Goal: Information Seeking & Learning: Learn about a topic

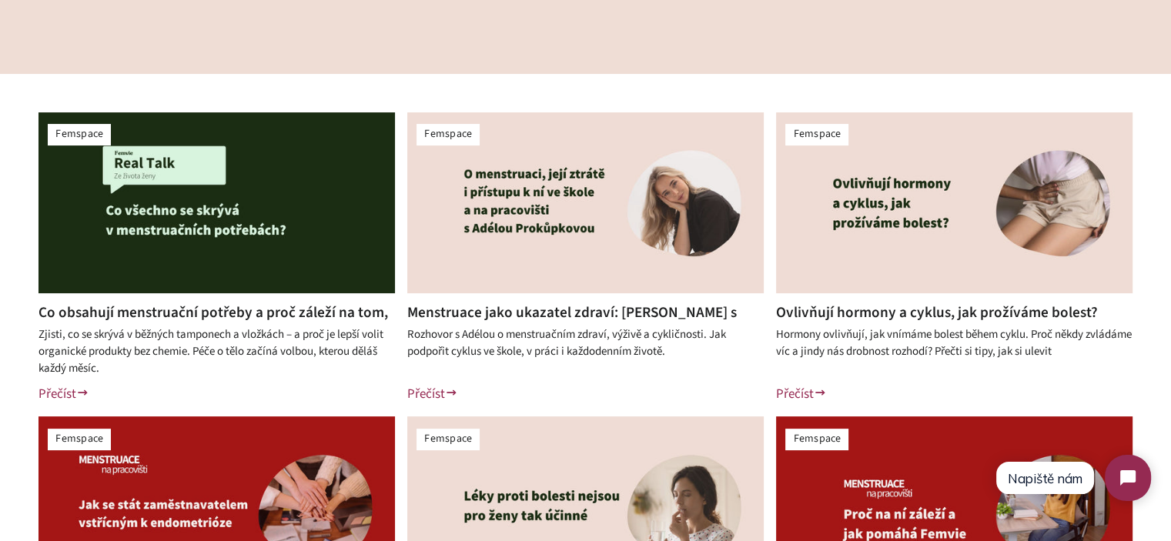
click at [222, 299] on div at bounding box center [216, 208] width 356 height 192
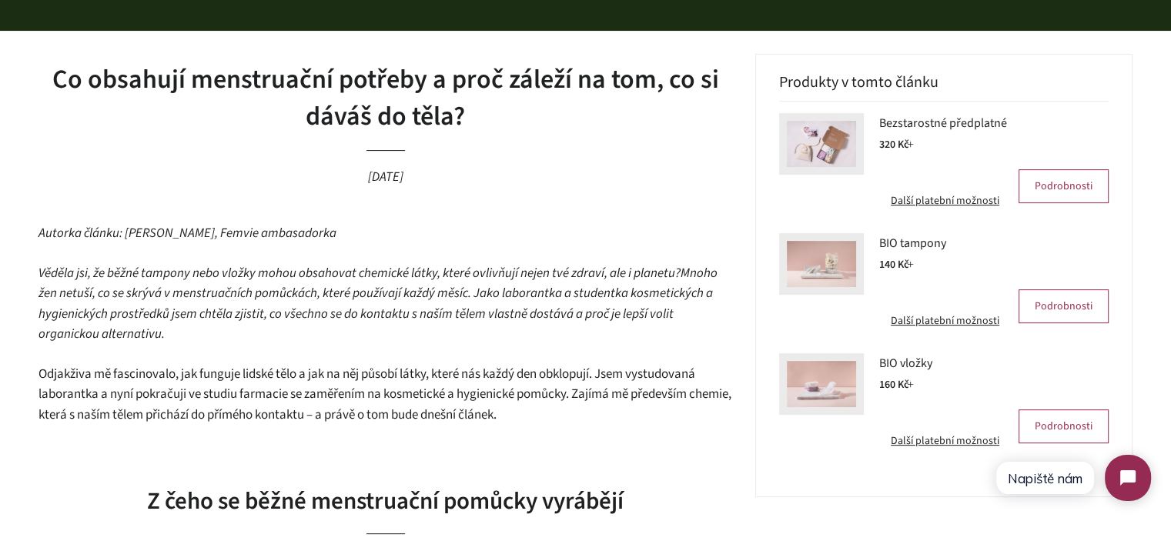
scroll to position [385, 0]
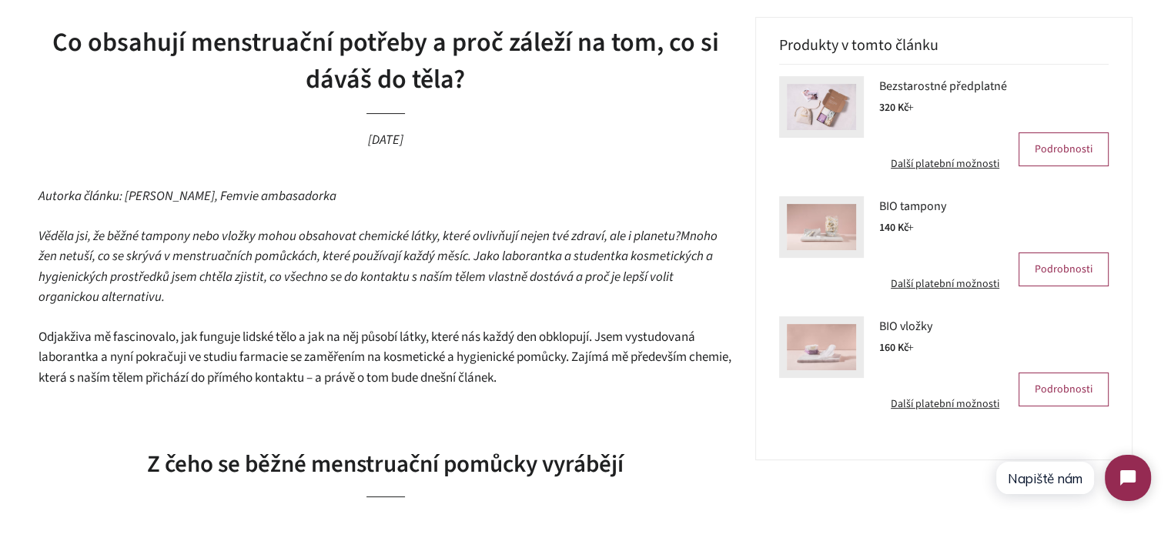
click at [450, 279] on span "Mnoho žen netuší, co se skrývá v menstruačních pomůckách, které používají každý…" at bounding box center [377, 267] width 679 height 80
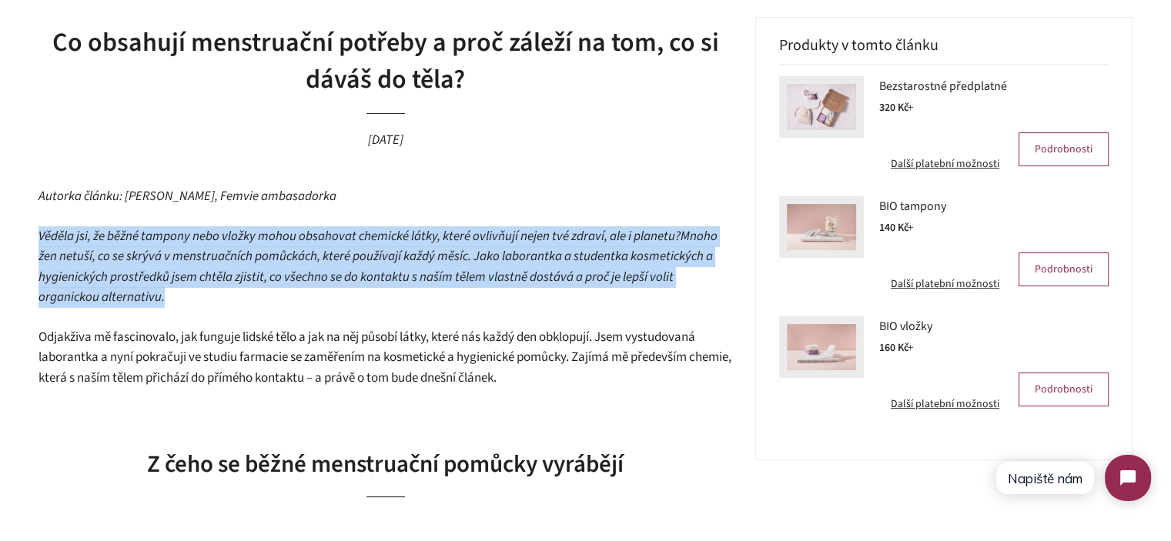
click at [450, 279] on span "Mnoho žen netuší, co se skrývá v menstruačních pomůckách, které používají každý…" at bounding box center [377, 267] width 679 height 80
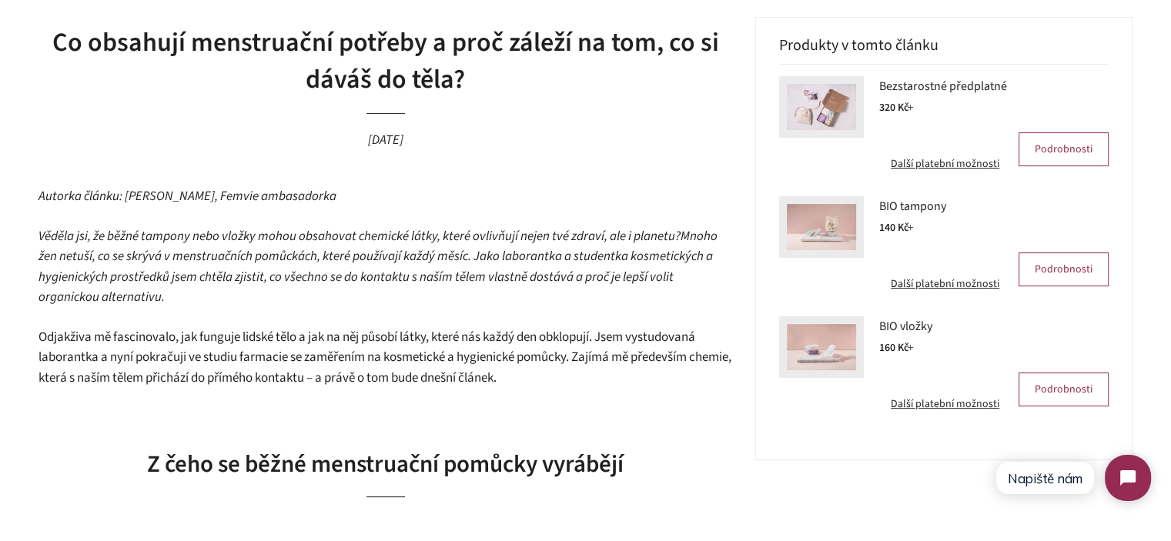
click at [440, 347] on span "Odjakživa mě fascinovalo, jak funguje lidské tělo a jak na něj působí látky, kt…" at bounding box center [384, 357] width 693 height 59
click at [316, 242] on span "Věděla jsi, že běžné tampony nebo vložky mohou obsahovat chemické látky, které …" at bounding box center [359, 236] width 642 height 18
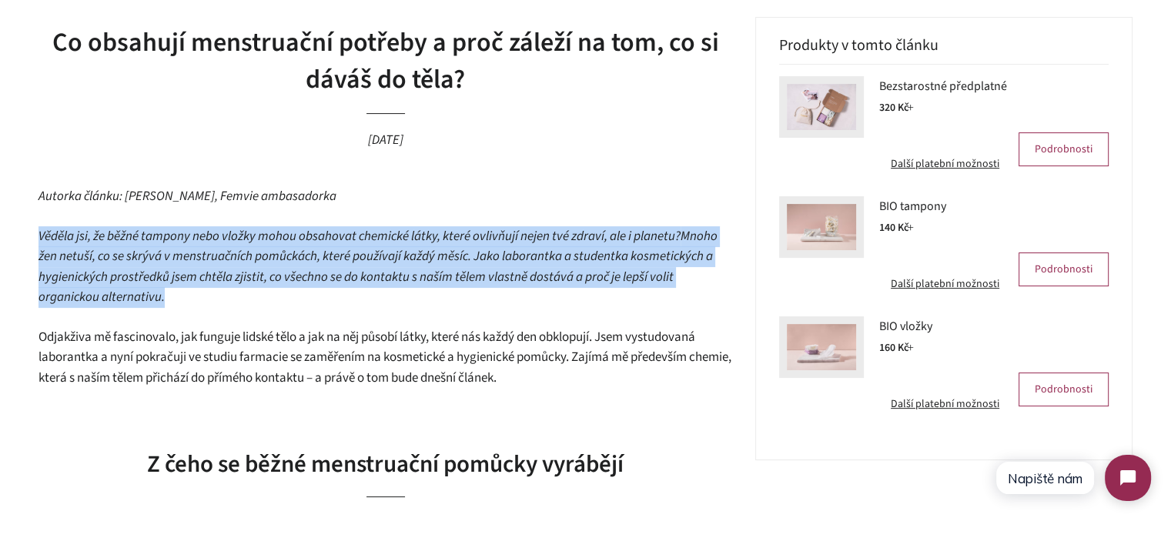
drag, startPoint x: 316, startPoint y: 242, endPoint x: 316, endPoint y: 282, distance: 40.0
click at [316, 281] on em "Věděla jsi, že běžné tampony nebo vložky mohou obsahovat chemické látky, které …" at bounding box center [377, 267] width 679 height 80
click at [315, 283] on span "Mnoho žen netuší, co se skrývá v menstruačních pomůckách, které používají každý…" at bounding box center [377, 267] width 679 height 80
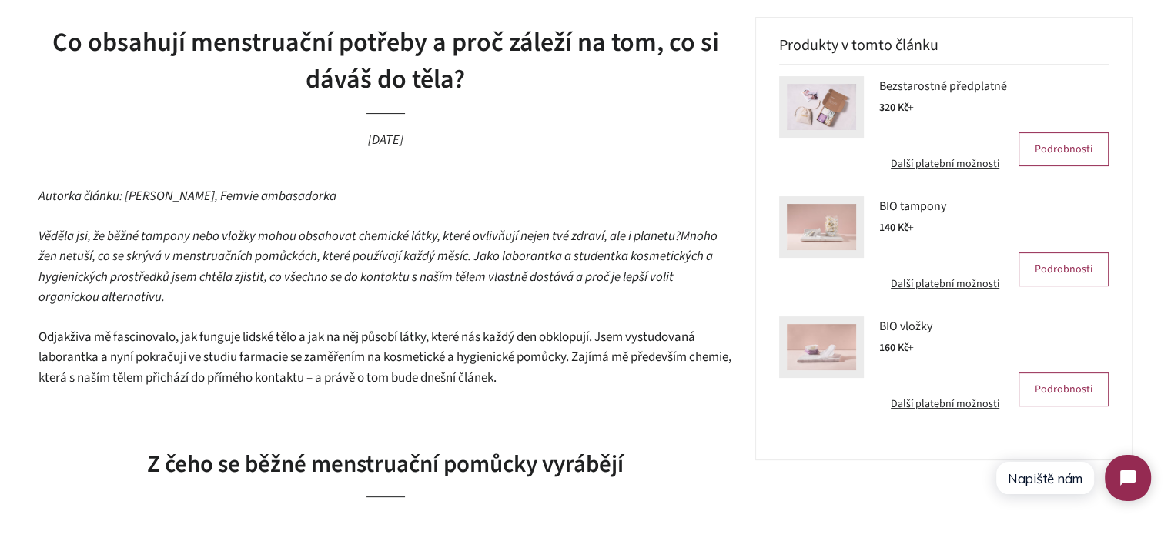
click at [262, 359] on span "Odjakživa mě fascinovalo, jak funguje lidské tělo a jak na něj působí látky, kt…" at bounding box center [384, 357] width 693 height 59
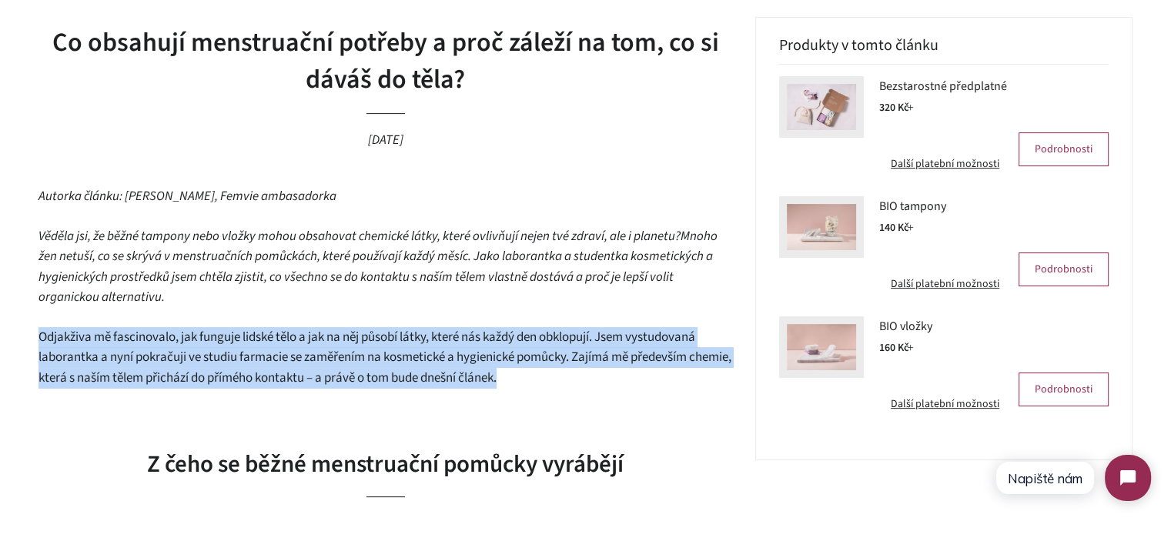
click at [262, 359] on span "Odjakživa mě fascinovalo, jak funguje lidské tělo a jak na něj působí látky, kt…" at bounding box center [384, 357] width 693 height 59
click at [448, 363] on span "Odjakživa mě fascinovalo, jak funguje lidské tělo a jak na něj působí látky, kt…" at bounding box center [384, 357] width 693 height 59
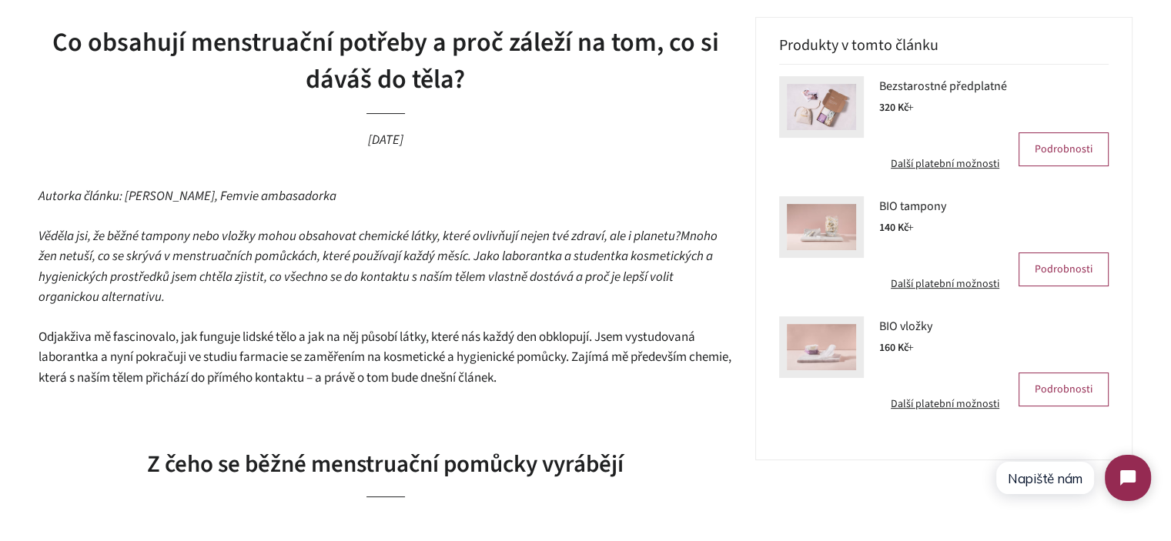
click at [481, 353] on span "Odjakživa mě fascinovalo, jak funguje lidské tělo a jak na něj působí látky, kt…" at bounding box center [384, 357] width 693 height 59
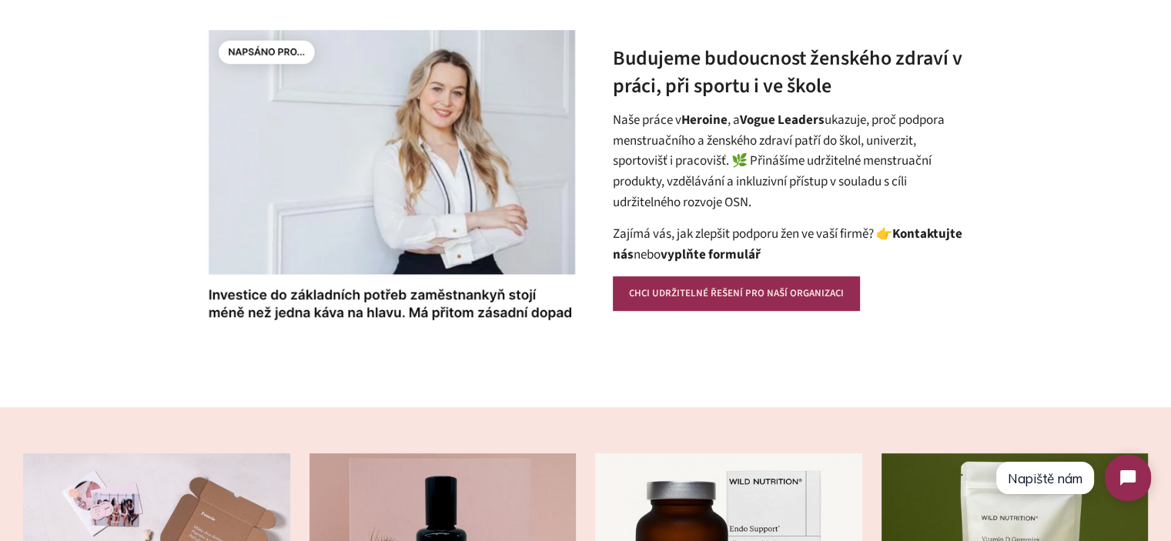
scroll to position [616, 0]
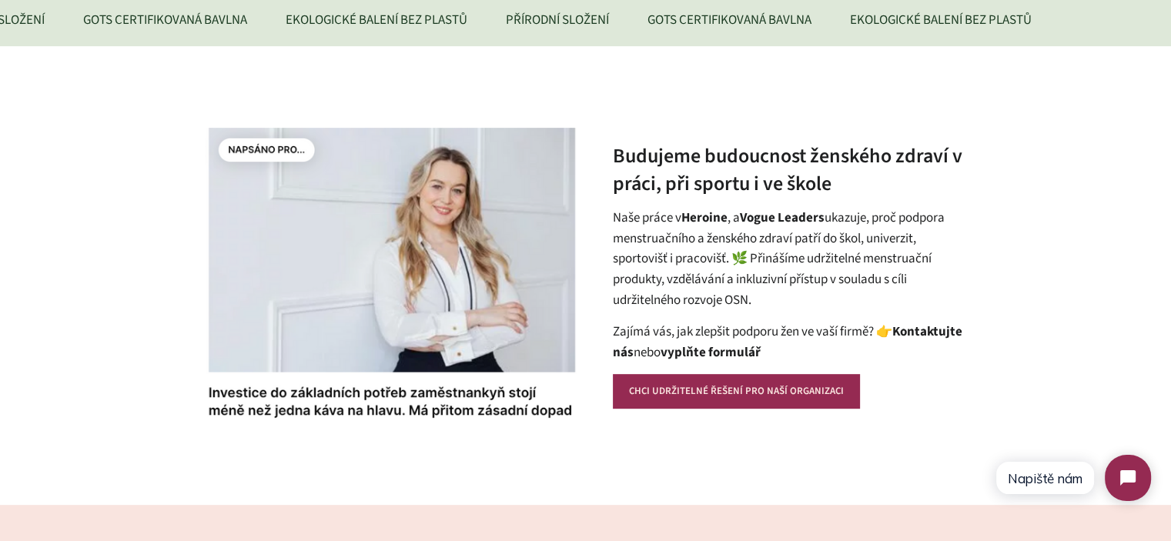
click at [619, 224] on p "Naše práce v Heroine , a Vogue Leaders ukazuje, proč podpora menstruačního a že…" at bounding box center [790, 259] width 354 height 102
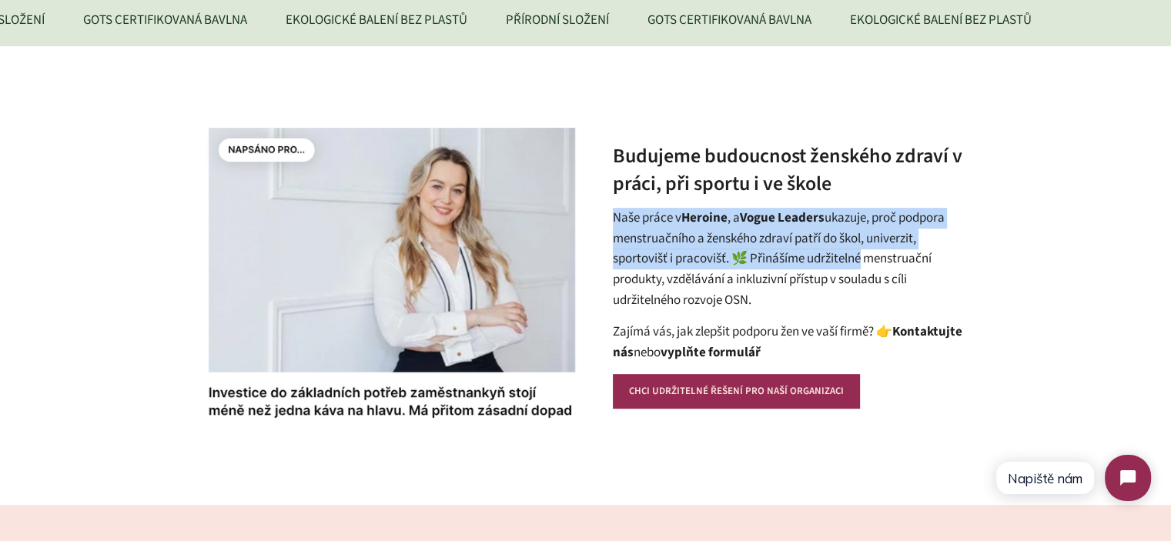
drag, startPoint x: 619, startPoint y: 224, endPoint x: 852, endPoint y: 278, distance: 239.4
click at [847, 270] on p "Naše práce v Heroine , a Vogue Leaders ukazuje, proč podpora menstruačního a že…" at bounding box center [790, 259] width 354 height 102
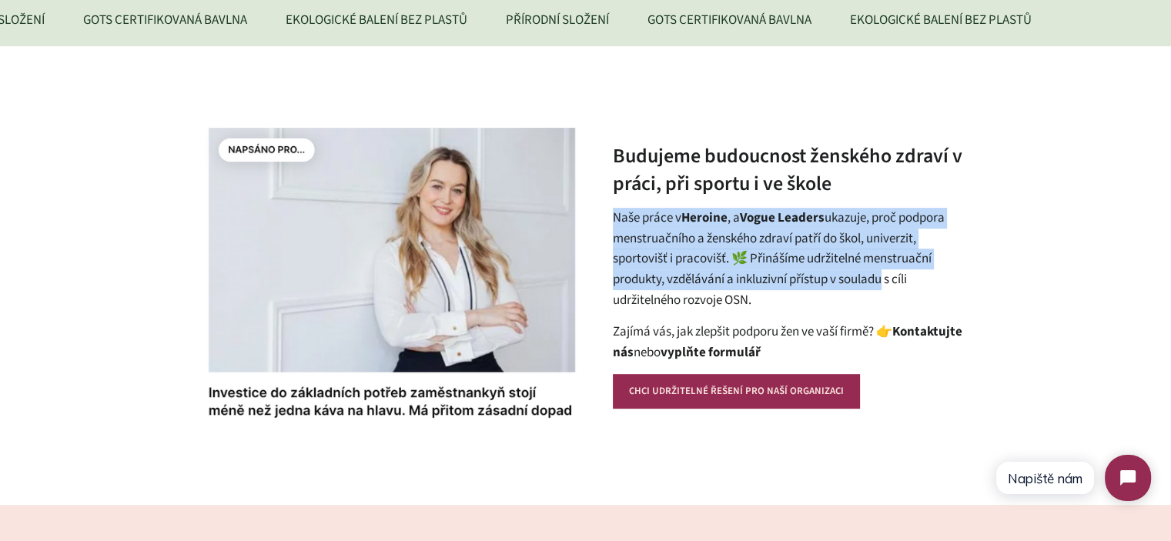
click at [855, 287] on p "Naše práce v Heroine , a Vogue Leaders ukazuje, proč podpora menstruačního a že…" at bounding box center [790, 259] width 354 height 102
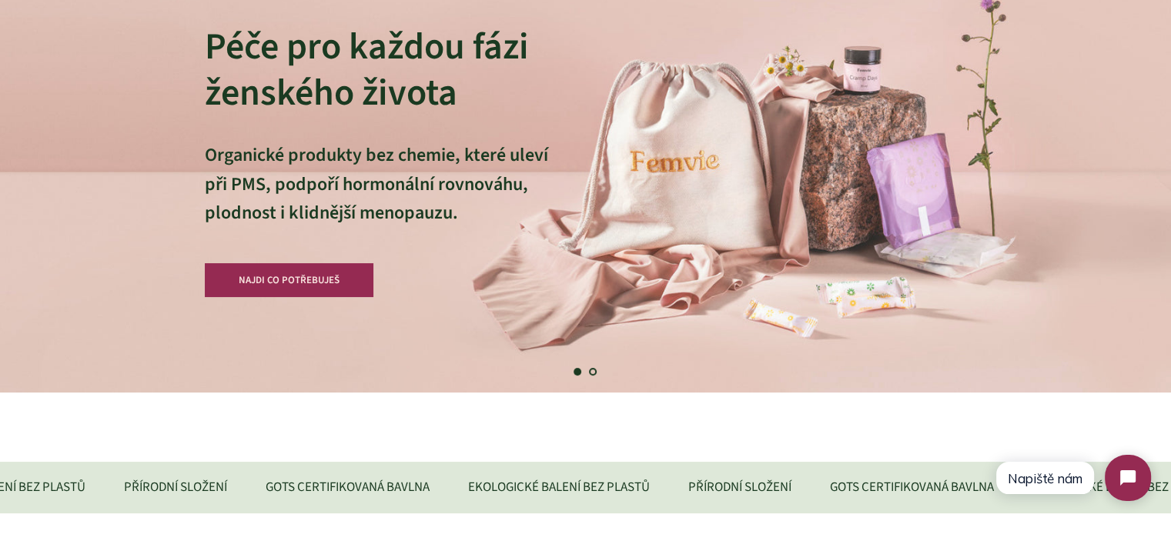
scroll to position [0, 0]
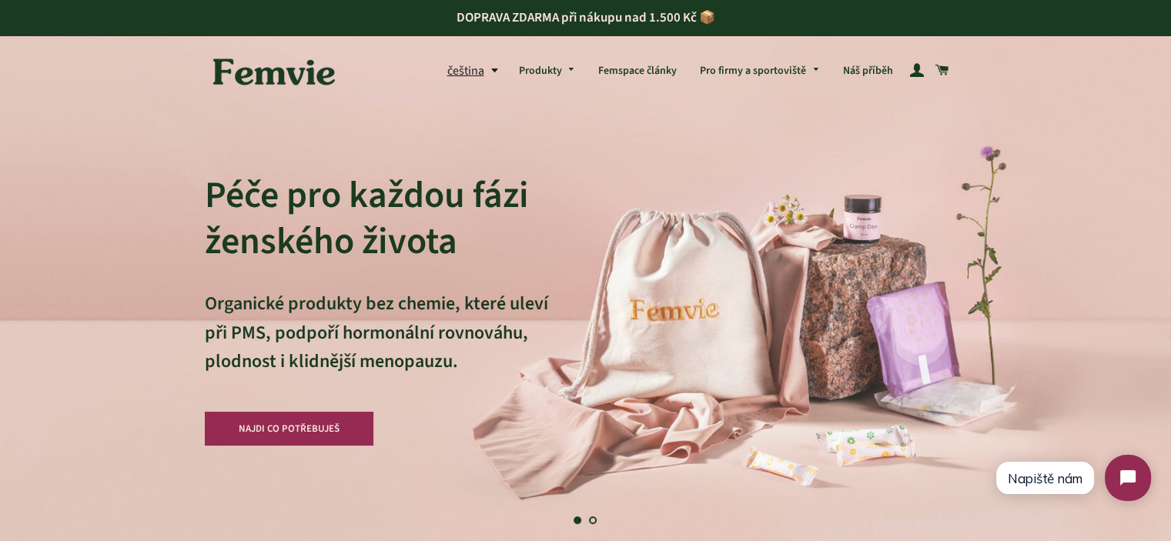
click at [231, 193] on h2 "Péče pro každou fázi ženského života" at bounding box center [376, 218] width 343 height 92
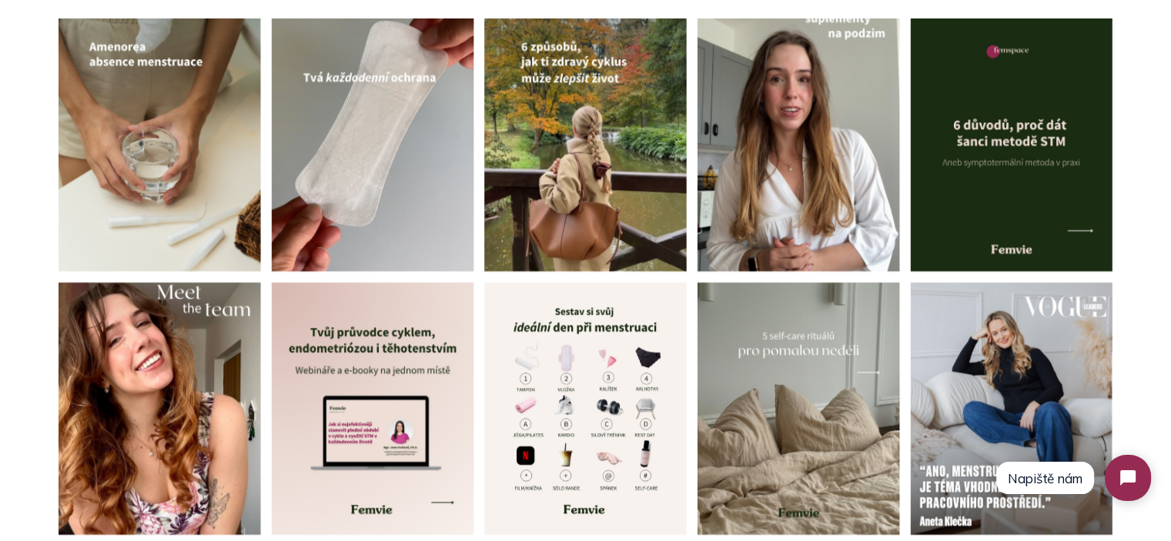
scroll to position [7272, 0]
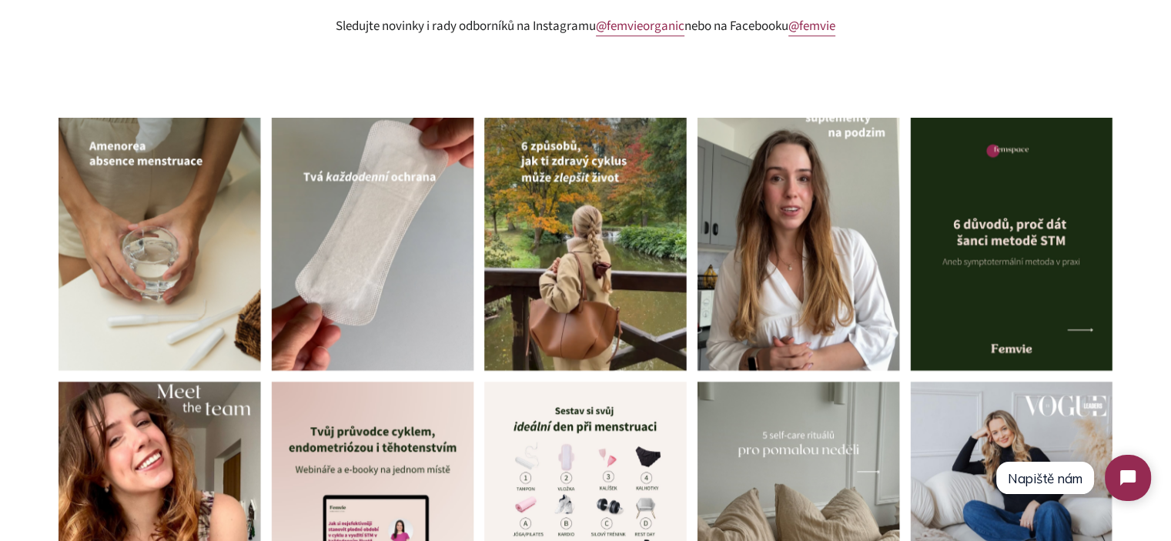
drag, startPoint x: 1182, startPoint y: 326, endPoint x: 179, endPoint y: 49, distance: 1039.7
click at [0, 349] on div at bounding box center [585, 376] width 1171 height 517
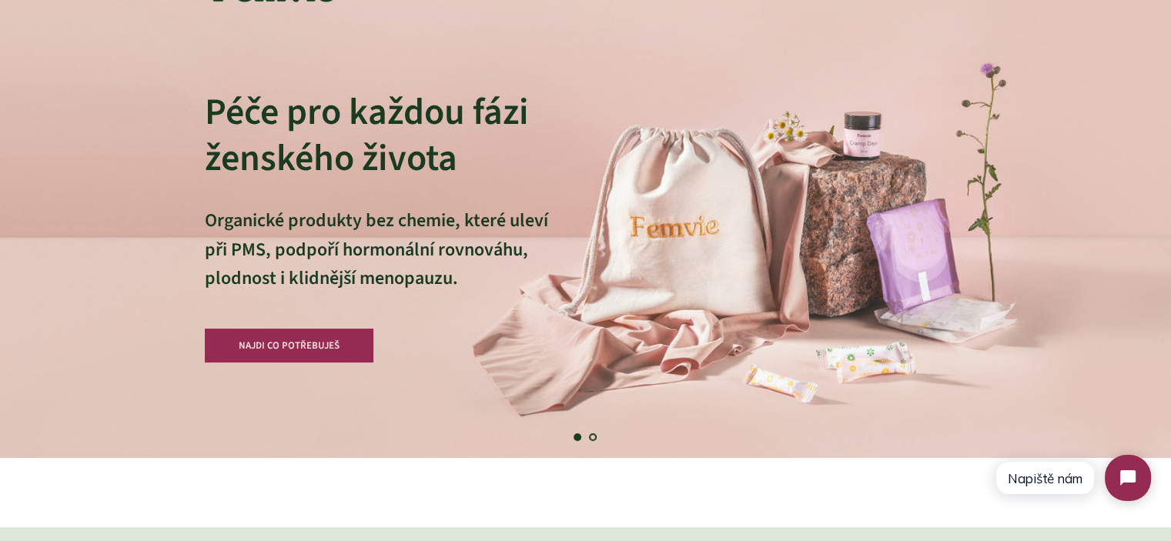
scroll to position [0, 0]
